Goal: Navigation & Orientation: Find specific page/section

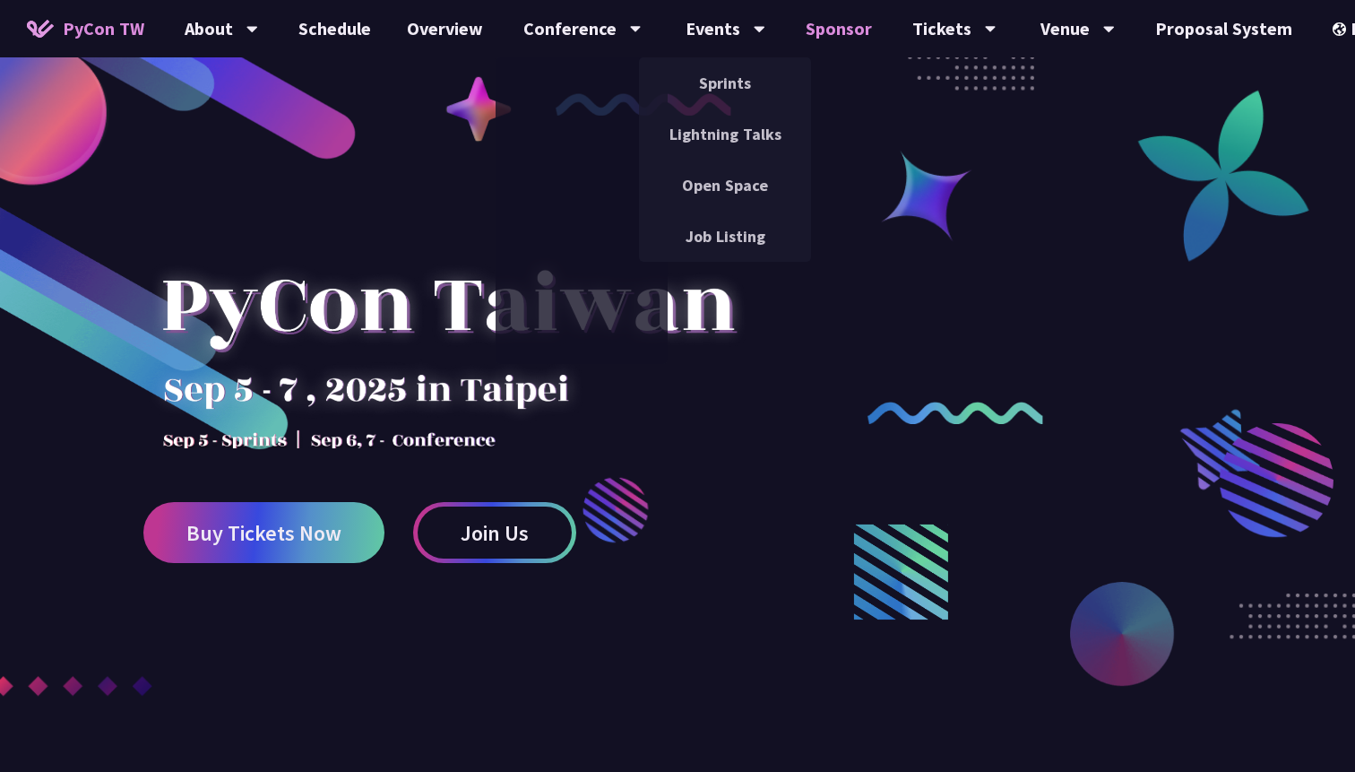
click at [838, 26] on link "Sponsor" at bounding box center [839, 28] width 102 height 57
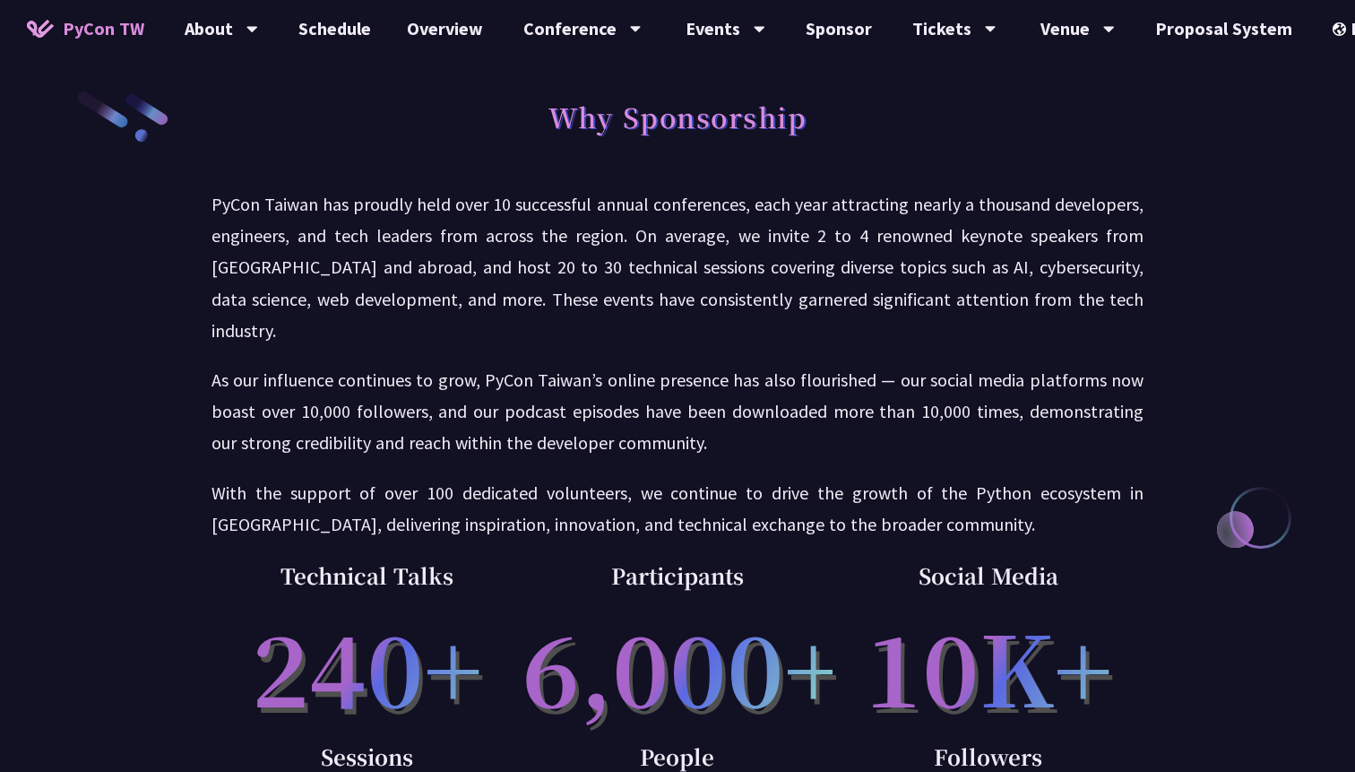
click at [89, 27] on span "PyCon TW" at bounding box center [104, 28] width 82 height 27
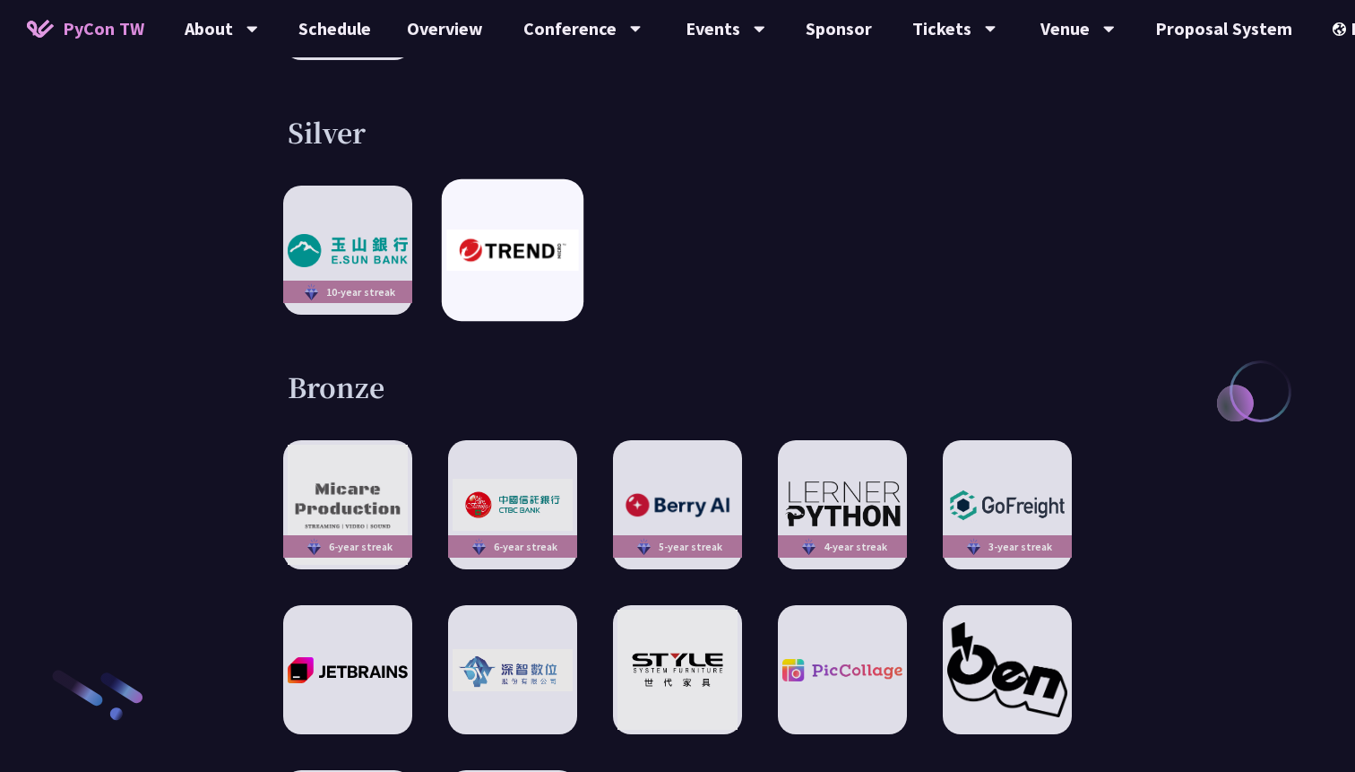
scroll to position [2446, 0]
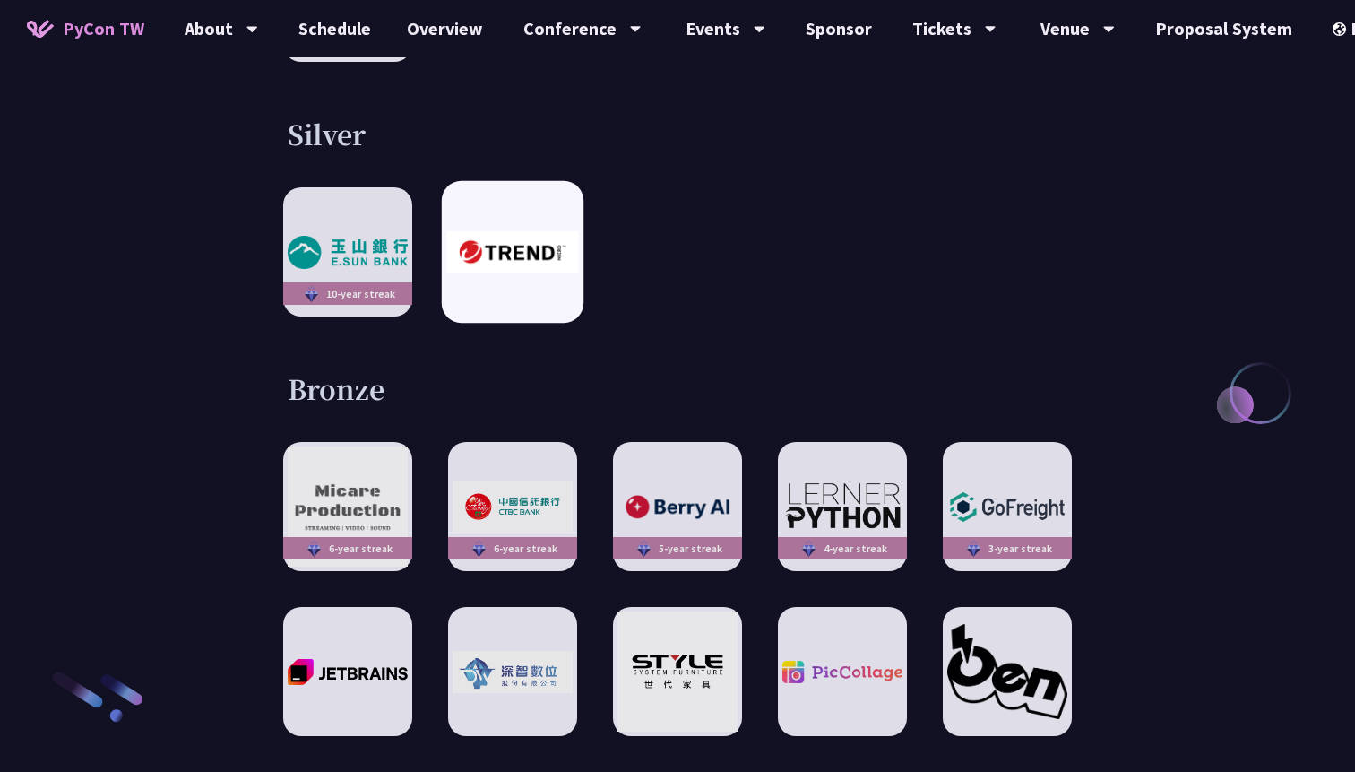
click at [479, 231] on img at bounding box center [512, 251] width 132 height 41
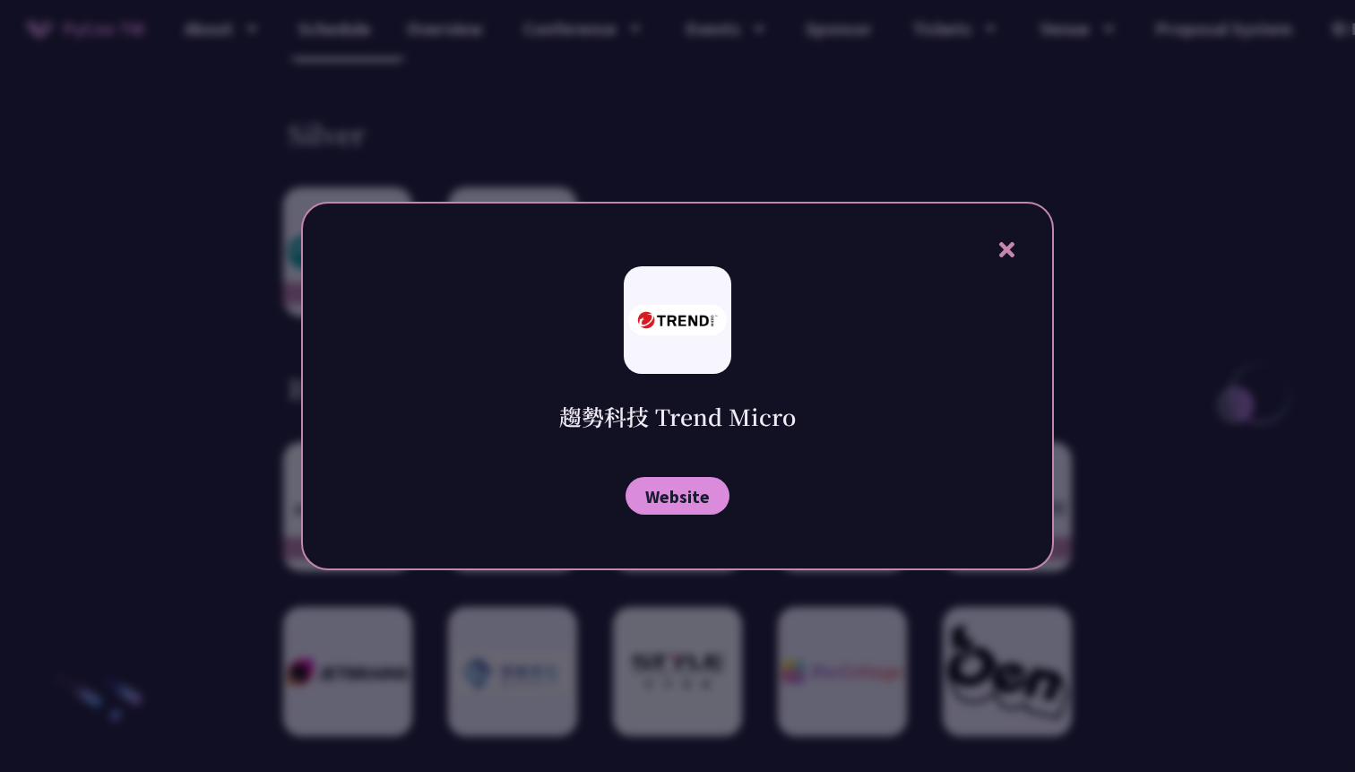
click at [998, 247] on icon at bounding box center [1007, 249] width 22 height 22
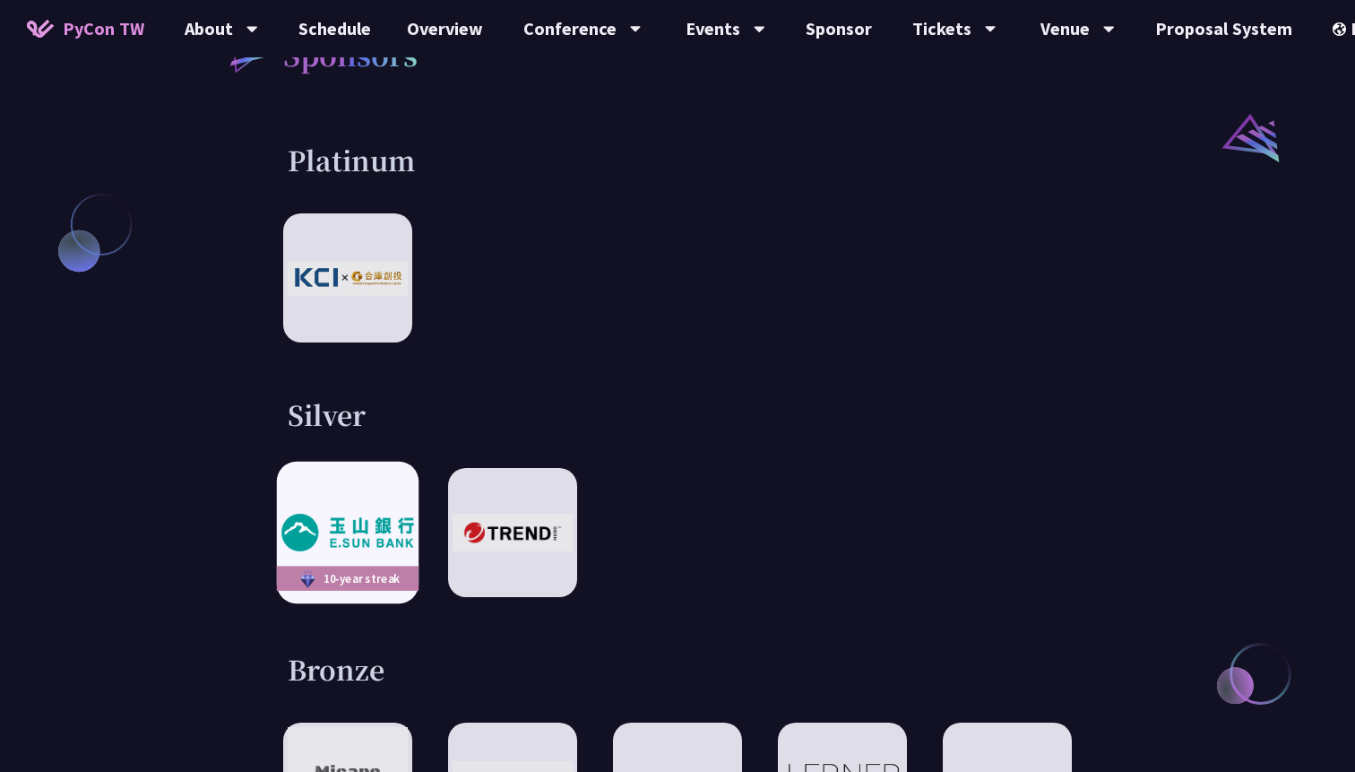
scroll to position [2169, 0]
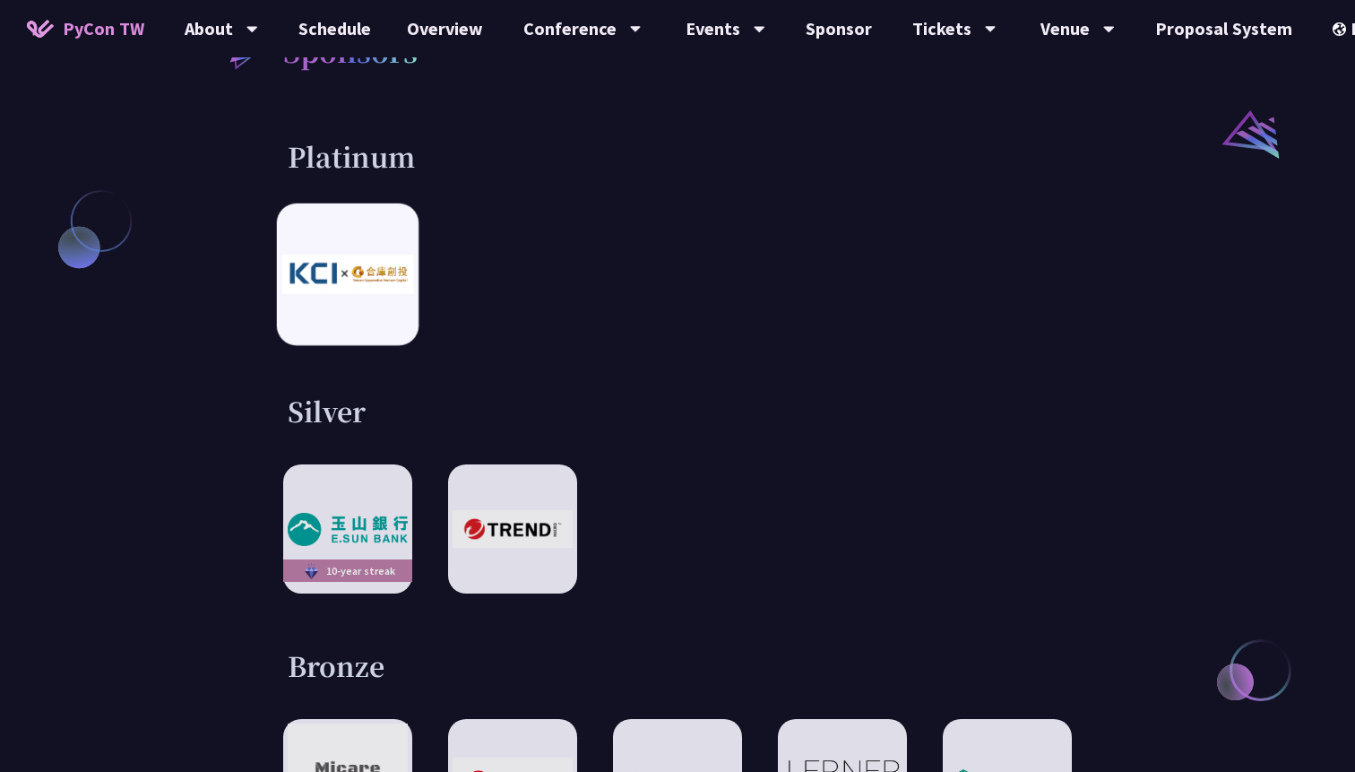
click at [295, 207] on div at bounding box center [348, 274] width 142 height 142
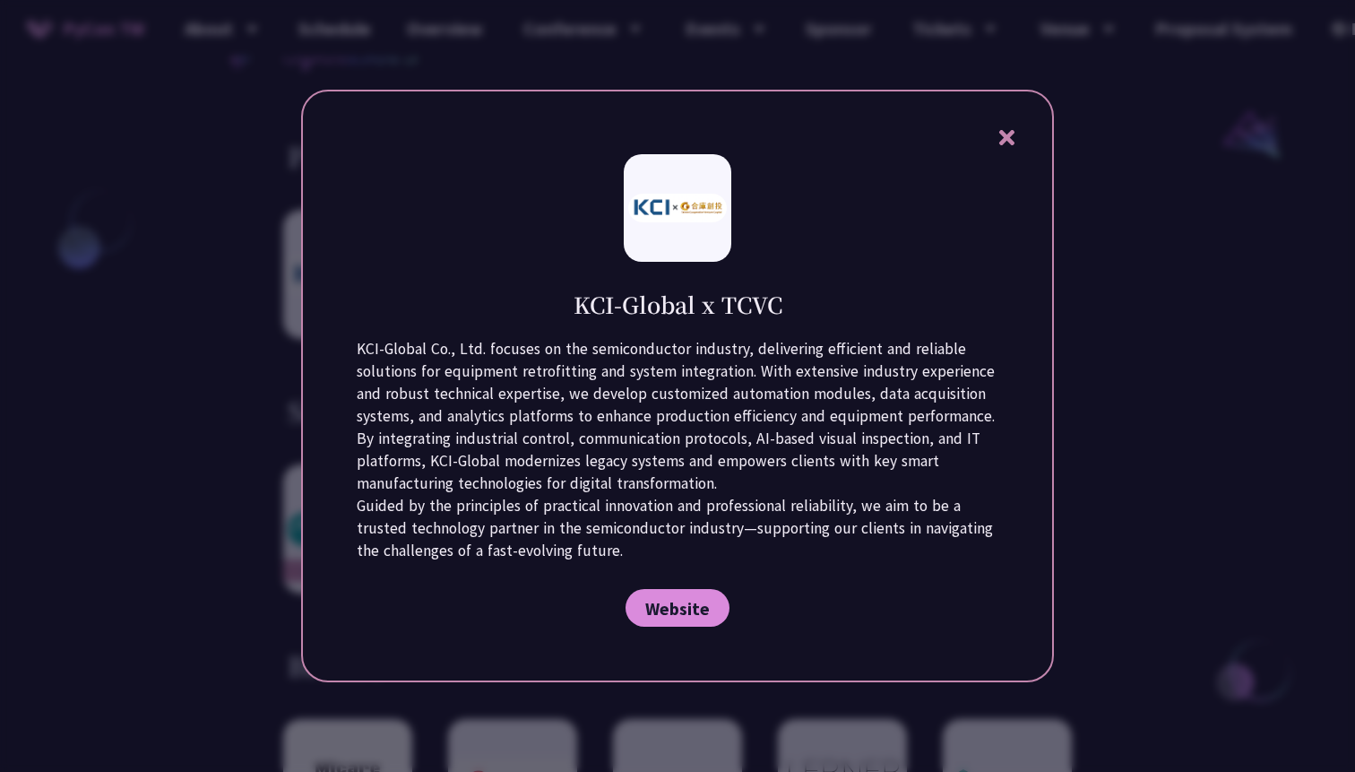
click at [187, 310] on div at bounding box center [677, 386] width 1355 height 772
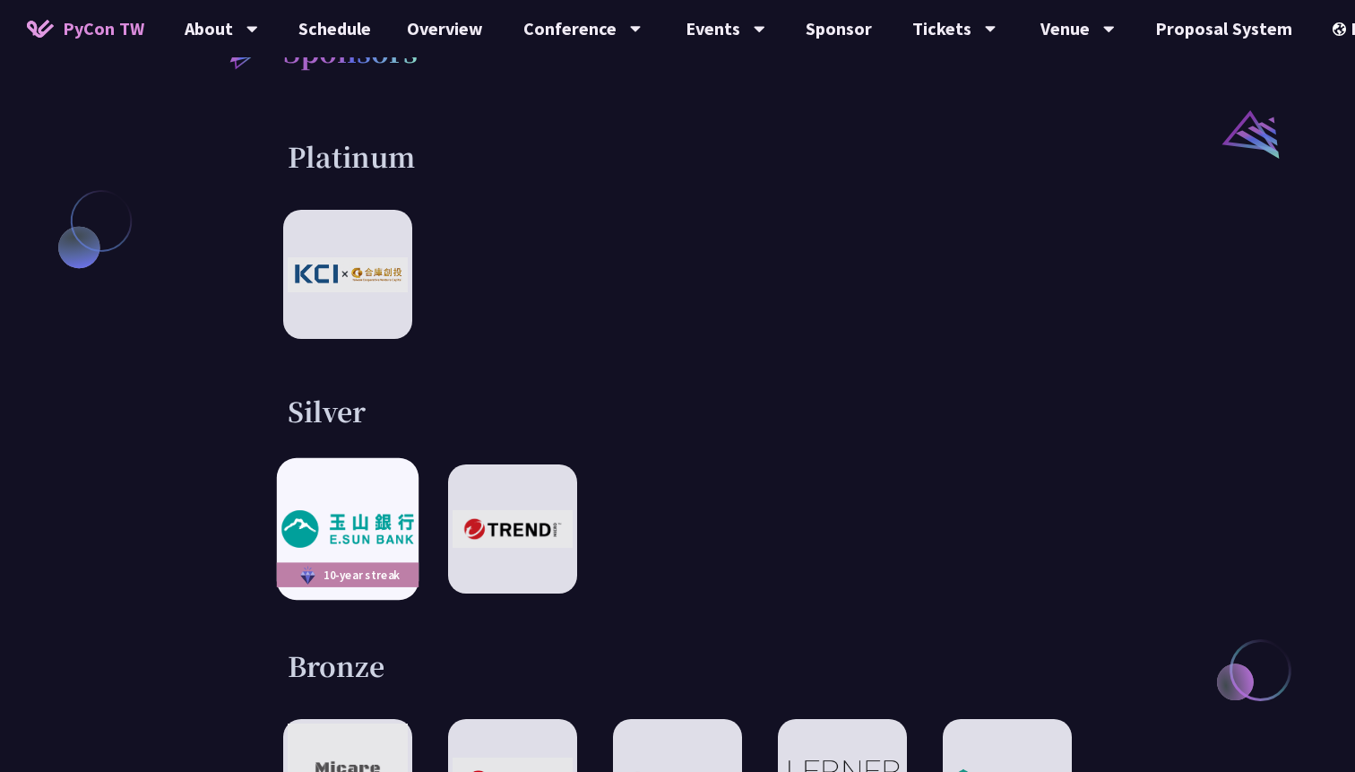
click at [294, 511] on img at bounding box center [347, 529] width 132 height 37
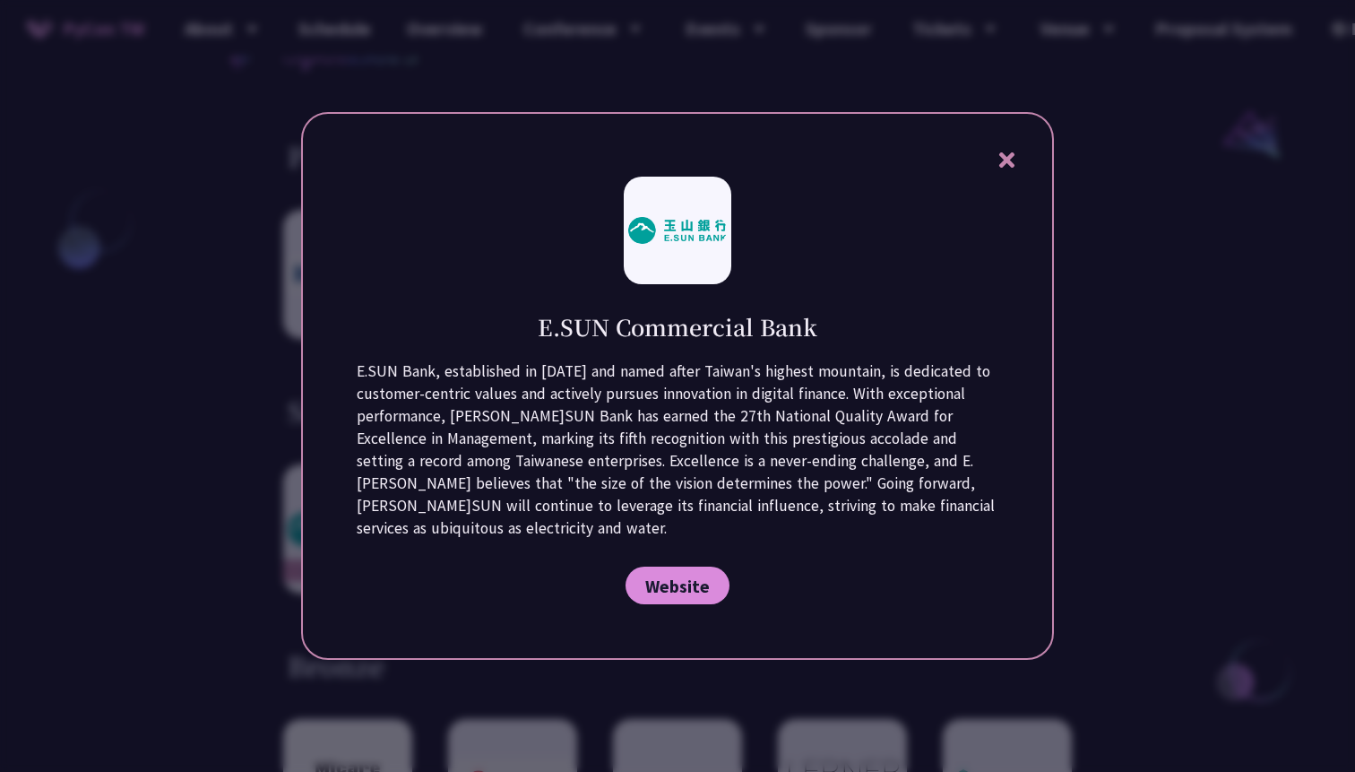
click at [202, 446] on div at bounding box center [677, 386] width 1355 height 772
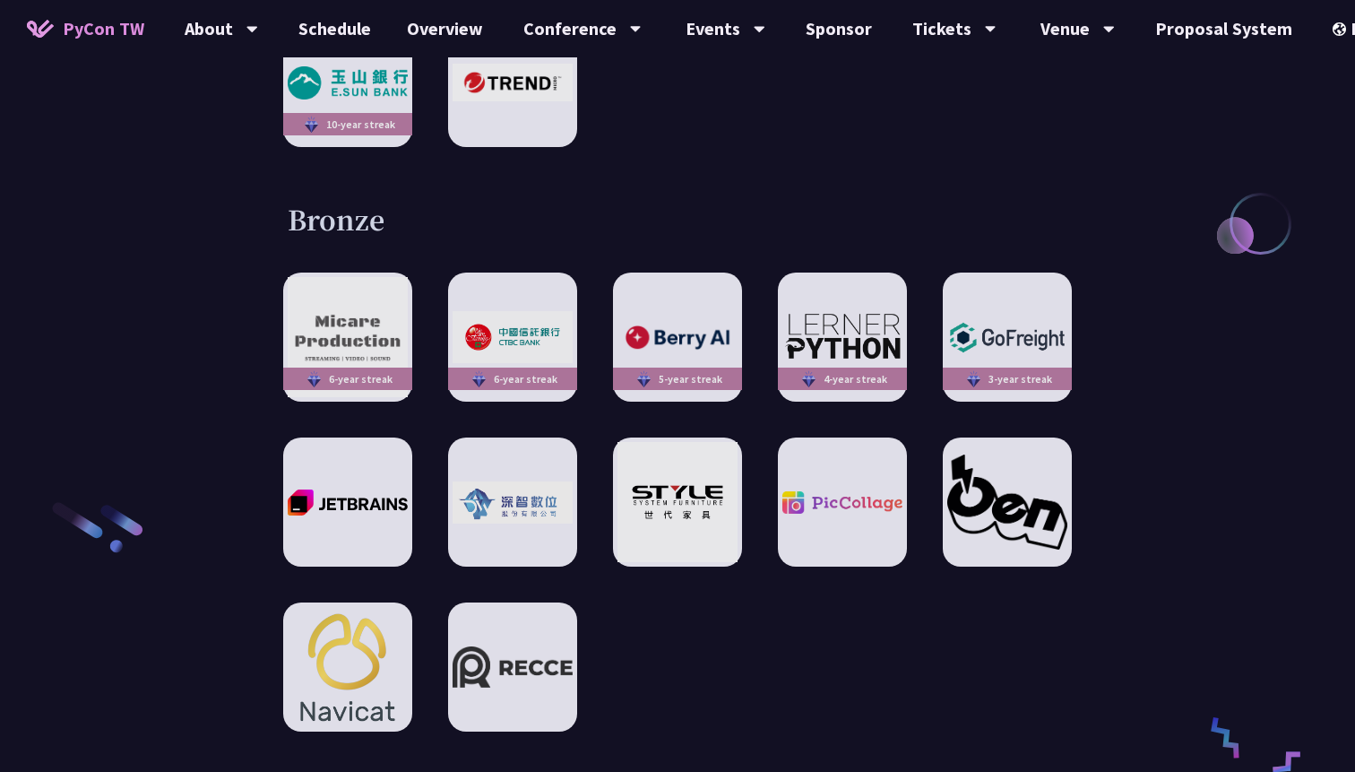
scroll to position [2618, 0]
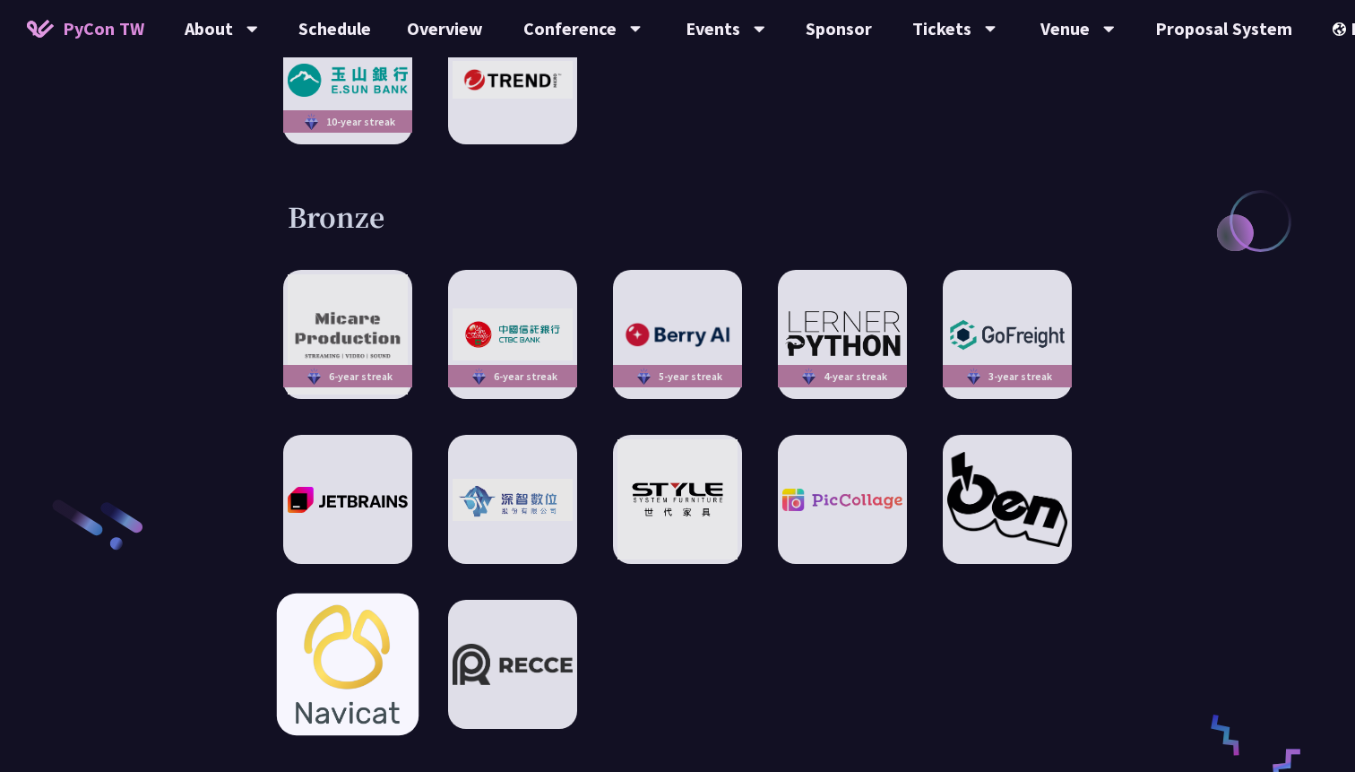
click at [342, 625] on img at bounding box center [347, 664] width 132 height 142
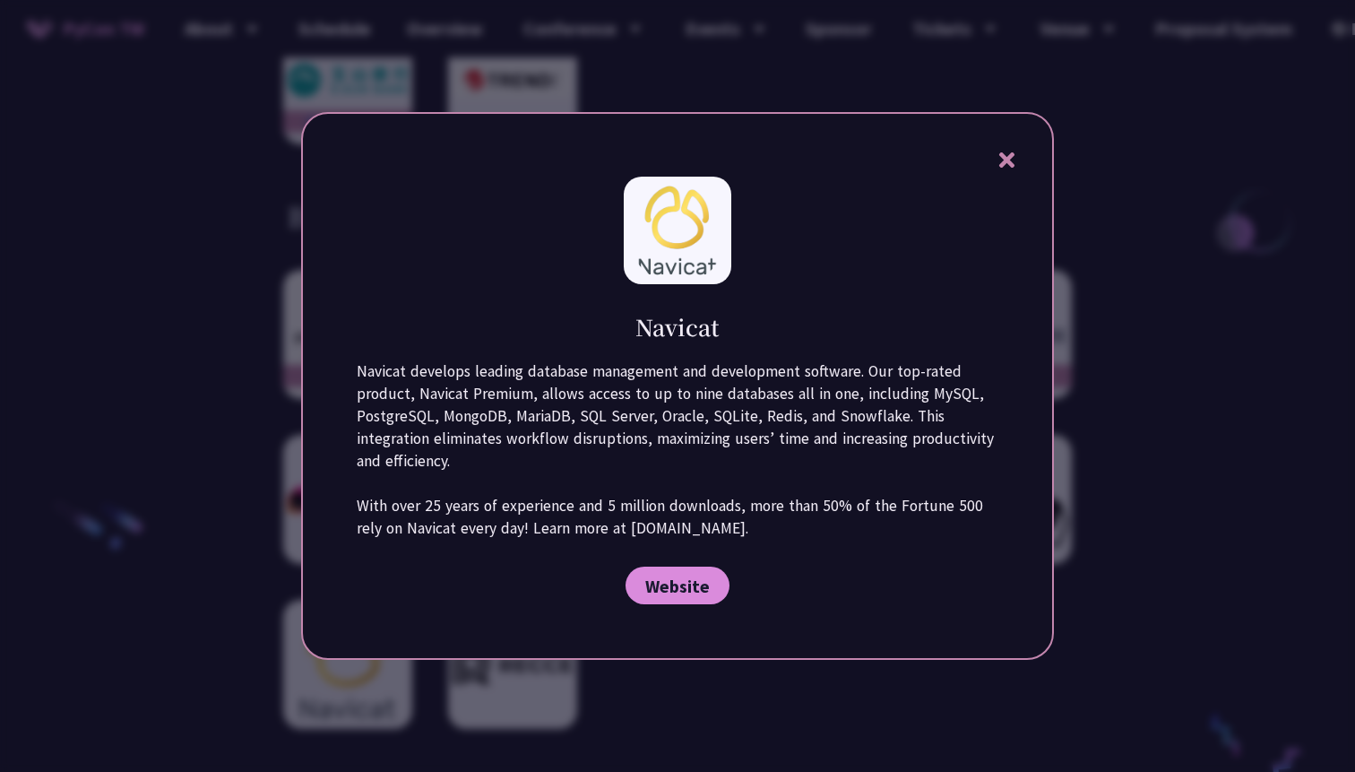
click at [177, 533] on div at bounding box center [677, 386] width 1355 height 772
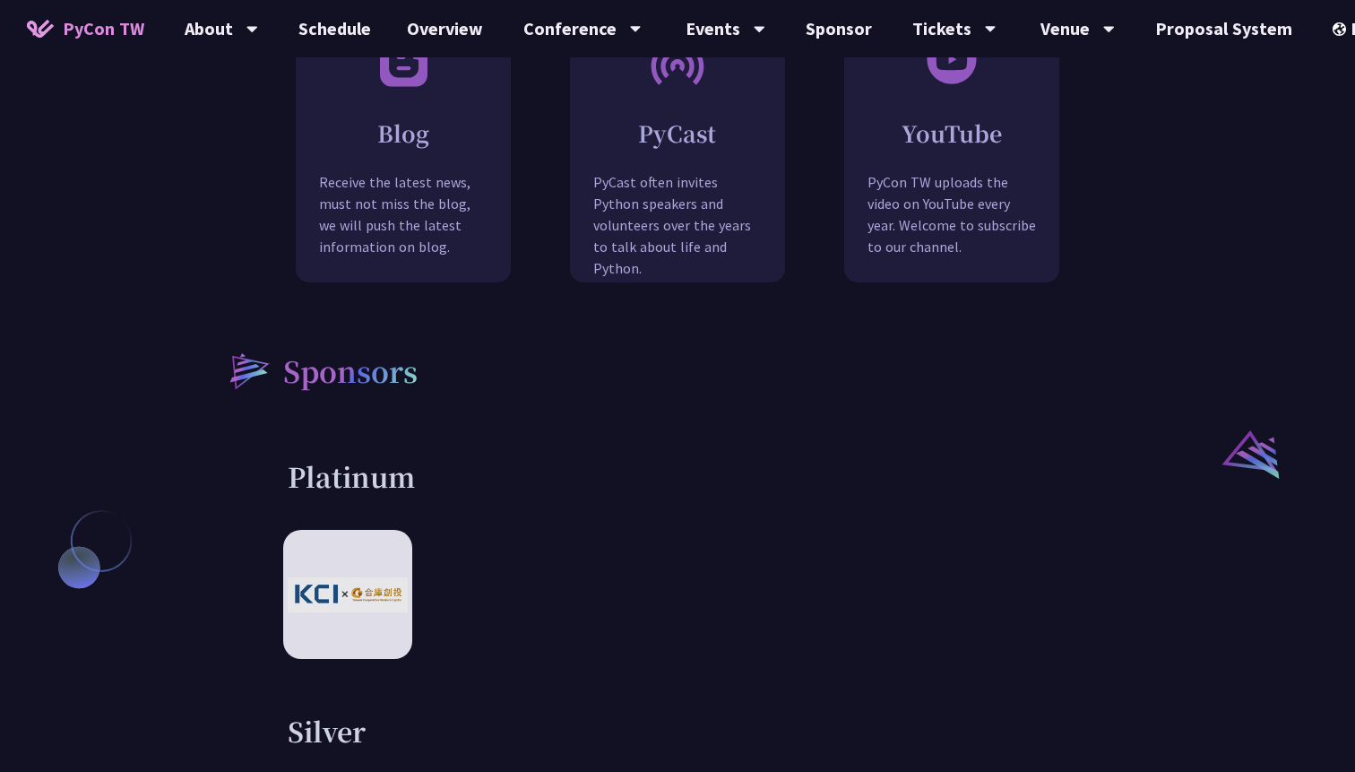
scroll to position [2157, 0]
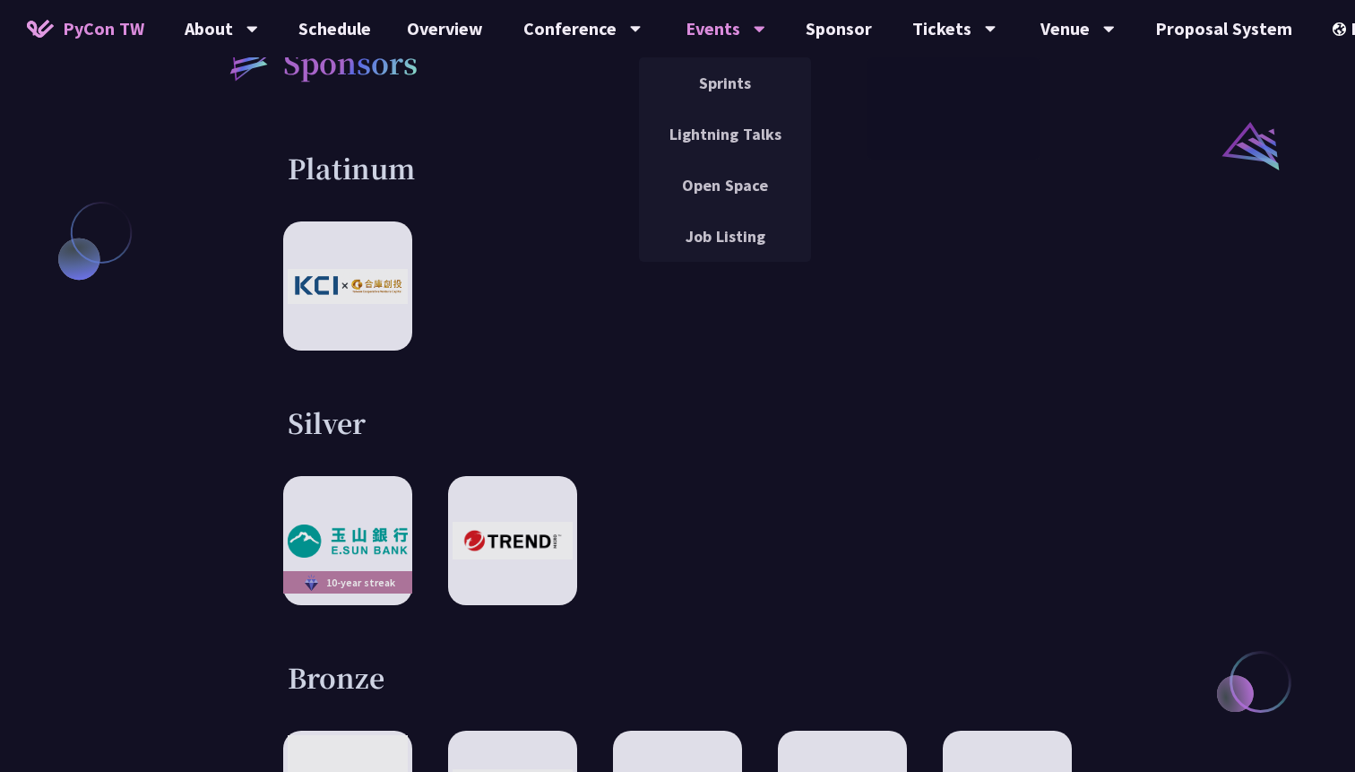
click at [754, 27] on icon at bounding box center [759, 30] width 11 height 6
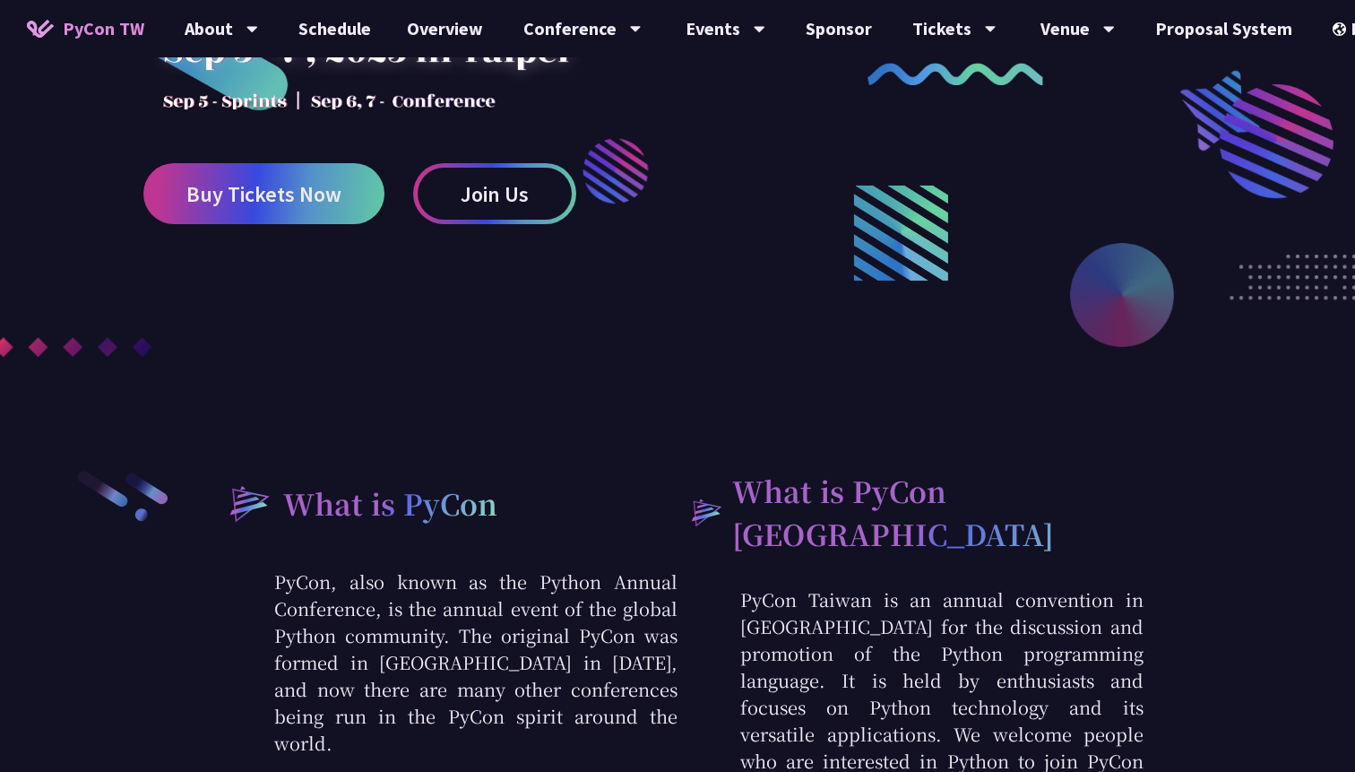
scroll to position [0, 0]
